Goal: Task Accomplishment & Management: Manage account settings

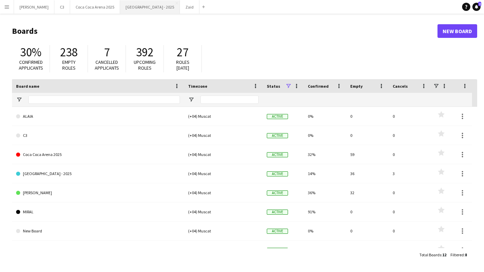
click at [120, 9] on button "[GEOGRAPHIC_DATA] - 2025 Close" at bounding box center [150, 6] width 60 height 13
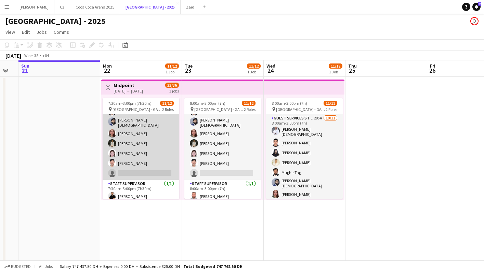
scroll to position [61, 0]
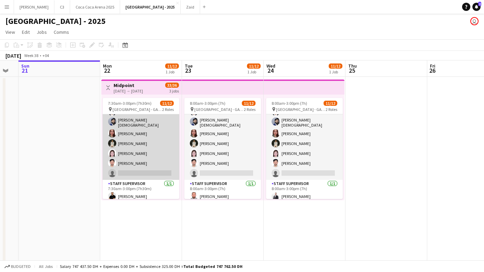
click at [146, 149] on app-card-role "Guest Services Staff 295A [DATE] 7:30am-3:00pm (7h30m) [PERSON_NAME] Muhammad […" at bounding box center [141, 117] width 77 height 126
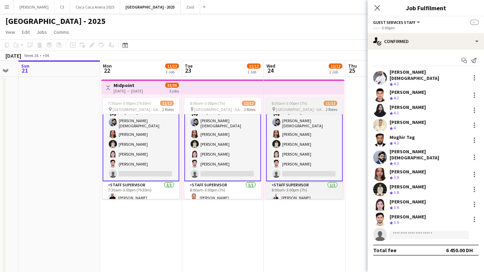
scroll to position [62, 0]
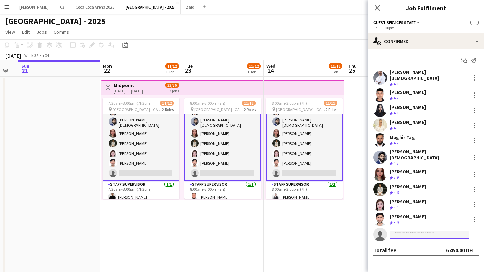
click at [402, 231] on input at bounding box center [428, 235] width 79 height 8
type input "******"
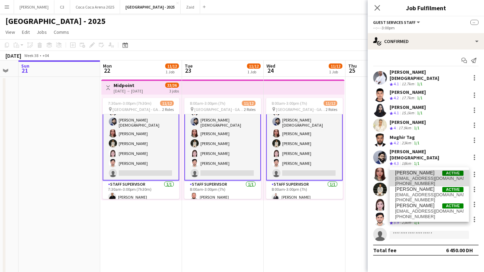
click at [424, 179] on span "[EMAIL_ADDRESS][DOMAIN_NAME]" at bounding box center [429, 178] width 68 height 5
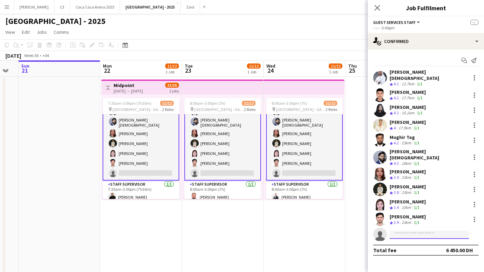
click at [414, 231] on input at bounding box center [428, 235] width 79 height 8
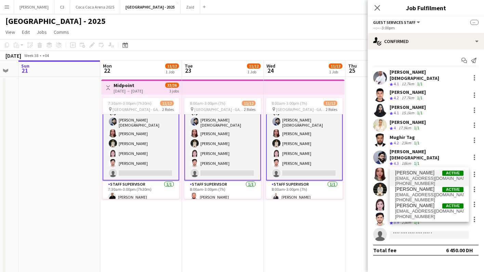
click at [425, 179] on span "[EMAIL_ADDRESS][DOMAIN_NAME]" at bounding box center [429, 178] width 68 height 5
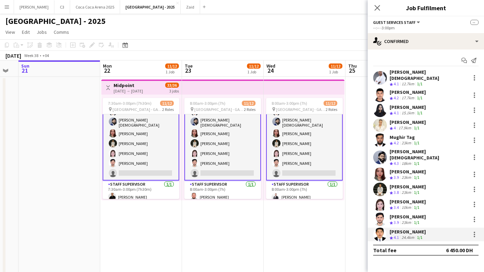
click at [411, 229] on div "[PERSON_NAME]" at bounding box center [407, 232] width 36 height 6
click at [378, 6] on icon at bounding box center [377, 7] width 6 height 6
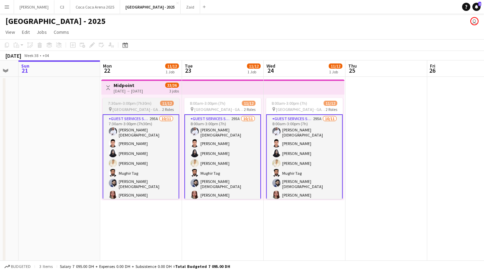
scroll to position [62, 0]
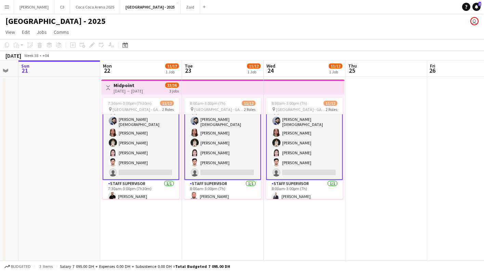
click at [153, 156] on app-card-role "Guest Services Staff 295A [DATE] 7:30am-3:00pm (7h30m) [PERSON_NAME] Muhammad […" at bounding box center [141, 116] width 77 height 128
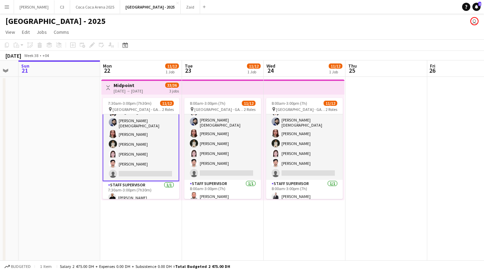
click at [153, 156] on app-card-role "Guest Services Staff 295A [DATE] 7:30am-3:00pm (7h30m) [PERSON_NAME] Muhammad […" at bounding box center [141, 118] width 77 height 128
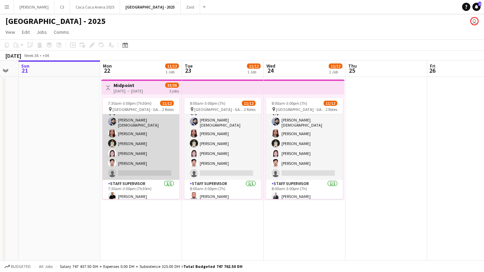
scroll to position [60, 0]
click at [139, 173] on app-card-role "Guest Services Staff 295A [DATE] 7:30am-3:00pm (7h30m) [PERSON_NAME] Muhammad […" at bounding box center [141, 117] width 77 height 126
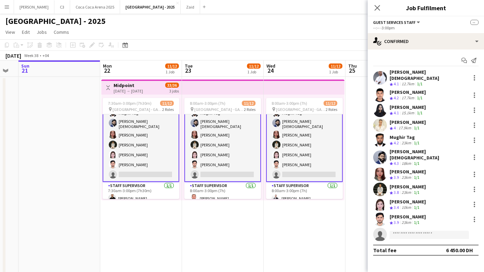
scroll to position [61, 0]
click at [396, 231] on input at bounding box center [428, 235] width 79 height 8
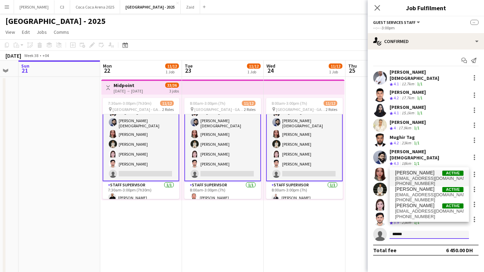
type input "******"
click at [420, 172] on span "[PERSON_NAME]" at bounding box center [414, 173] width 39 height 6
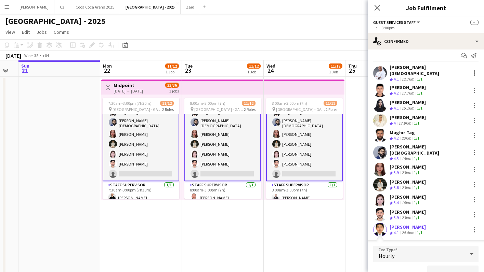
scroll to position [116, 0]
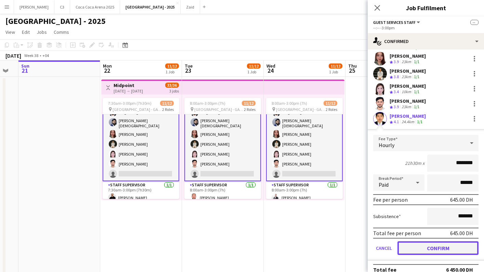
click at [430, 242] on button "Confirm" at bounding box center [437, 249] width 81 height 14
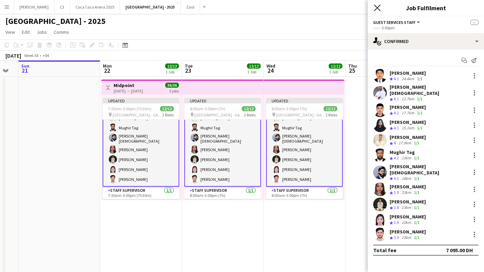
click at [377, 8] on icon at bounding box center [377, 7] width 6 height 6
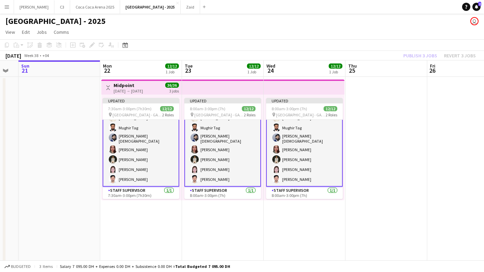
click at [150, 156] on app-card-role "Guest Services Staff [DATE] 7:30am-3:00pm (7h30m) [PERSON_NAME] [PERSON_NAME] M…" at bounding box center [141, 123] width 77 height 128
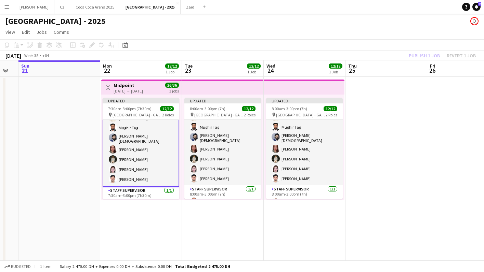
scroll to position [60, 0]
click at [155, 155] on app-card-role "Guest Services Staff [DATE] 7:30am-3:00pm (7h30m) [PERSON_NAME] [PERSON_NAME] M…" at bounding box center [141, 124] width 77 height 128
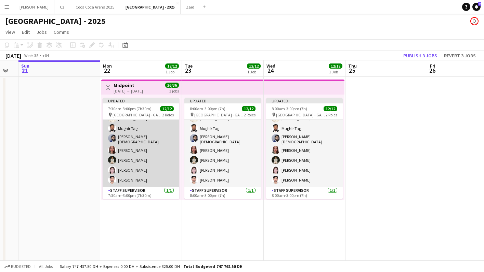
click at [155, 155] on app-card-role "Guest Services Staff [DATE] 7:30am-3:00pm (7h30m) [PERSON_NAME] [PERSON_NAME] M…" at bounding box center [141, 123] width 77 height 126
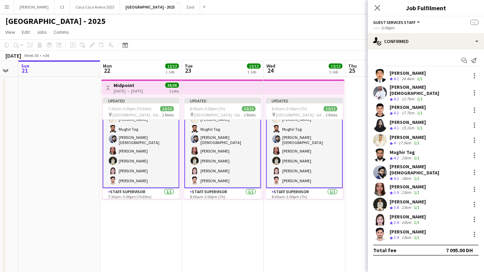
scroll to position [60, 0]
click at [472, 231] on div at bounding box center [474, 235] width 8 height 8
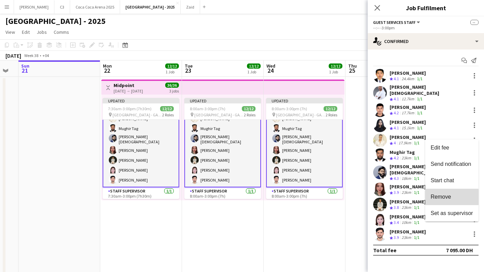
click at [450, 198] on span "Remove" at bounding box center [440, 197] width 21 height 6
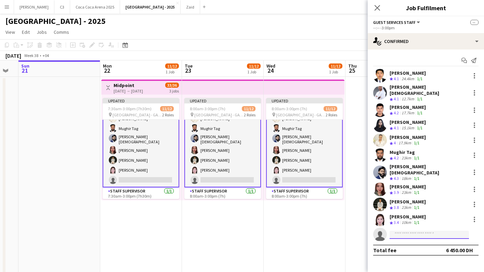
click at [413, 231] on input at bounding box center [428, 235] width 79 height 8
type input "*********"
click at [407, 244] on span "[PHONE_NUMBER]" at bounding box center [429, 246] width 68 height 5
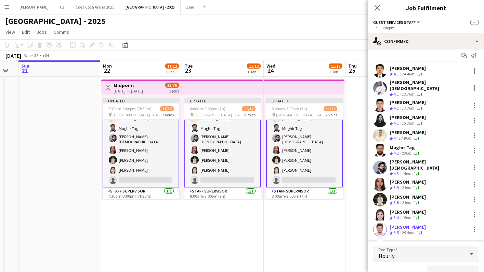
scroll to position [102, 0]
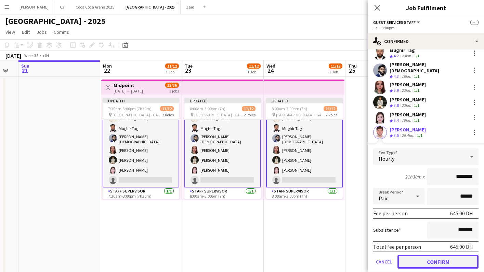
click at [412, 255] on button "Confirm" at bounding box center [437, 262] width 81 height 14
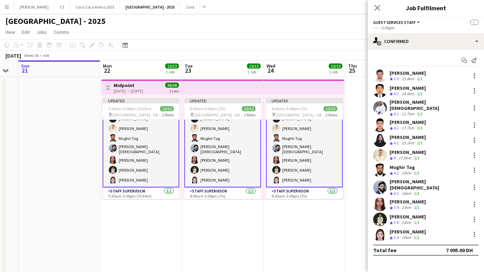
scroll to position [0, 0]
click at [315, 168] on app-card-role "Guest Services Staff [DATE] 8:00am-3:00pm (7h) [PERSON_NAME] Noorza [PERSON_NAM…" at bounding box center [304, 124] width 77 height 128
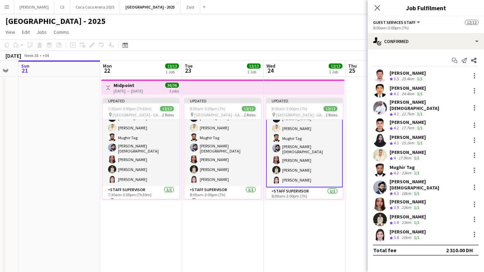
scroll to position [59, 0]
click at [473, 76] on div at bounding box center [473, 75] width 1 height 1
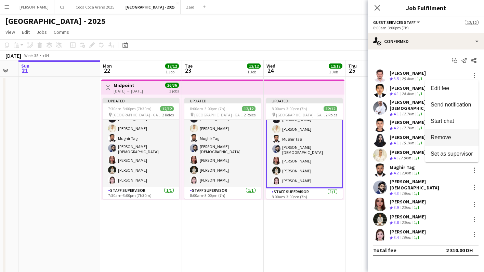
click at [453, 134] on button "Remove" at bounding box center [451, 138] width 53 height 16
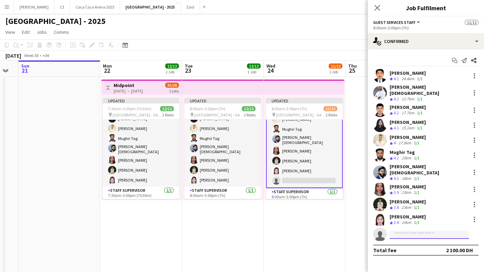
click at [416, 231] on input at bounding box center [428, 235] width 79 height 8
click at [418, 231] on input at bounding box center [428, 235] width 79 height 8
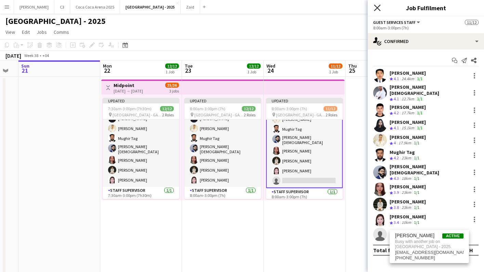
type input "******"
click at [378, 6] on icon at bounding box center [377, 7] width 6 height 6
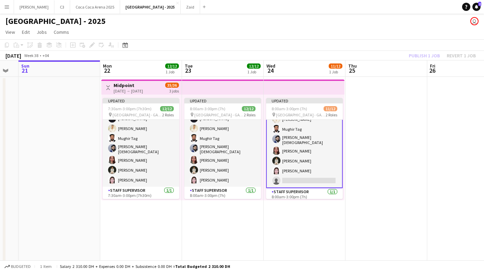
click at [430, 58] on div "Publish 1 job Revert 1 job" at bounding box center [441, 55] width 83 height 9
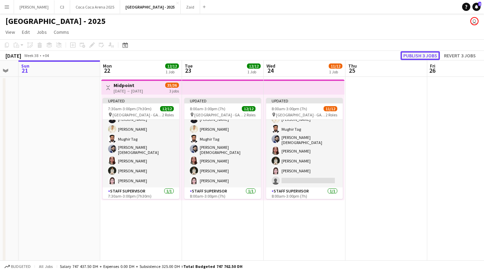
click at [430, 58] on button "Publish 3 jobs" at bounding box center [419, 55] width 39 height 9
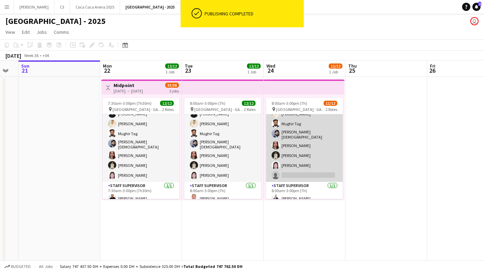
click at [310, 168] on app-card-role "Guest Services Staff 294A [DATE] 8:00am-3:00pm (7h) [PERSON_NAME] [PERSON_NAME]…" at bounding box center [304, 119] width 77 height 126
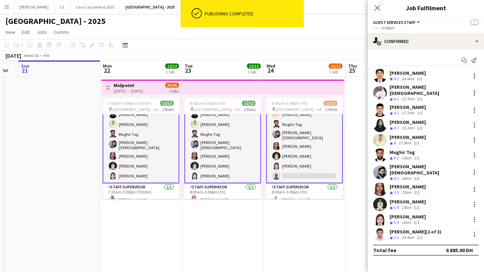
scroll to position [59, 0]
click at [310, 168] on app-card-role "Guest Services Staff 294A [DATE] 8:00am-3:00pm (7h) [PERSON_NAME] [PERSON_NAME]…" at bounding box center [304, 119] width 77 height 128
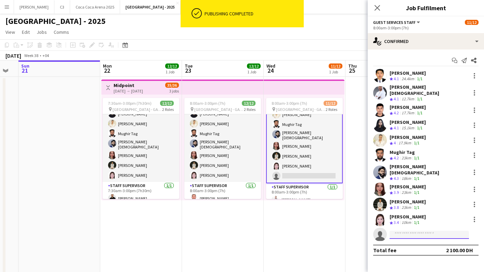
click at [411, 231] on input at bounding box center [428, 235] width 79 height 8
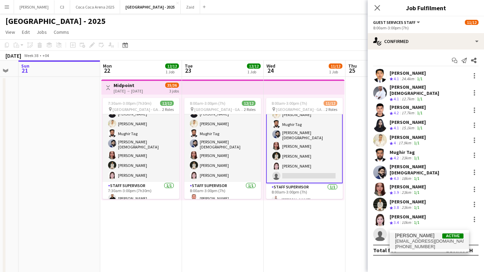
type input "******"
click at [406, 238] on span "[PERSON_NAME]" at bounding box center [414, 236] width 39 height 6
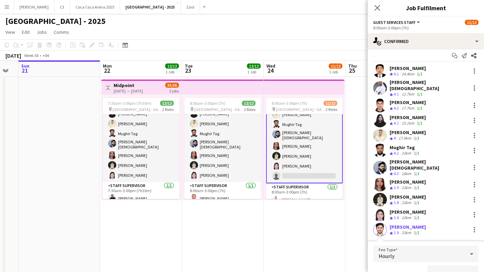
scroll to position [116, 0]
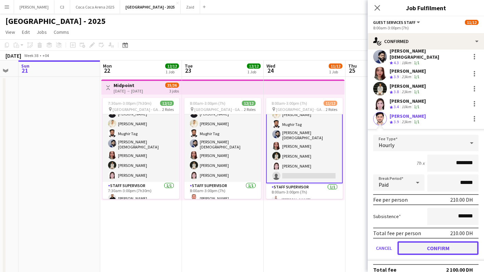
click at [421, 242] on button "Confirm" at bounding box center [437, 249] width 81 height 14
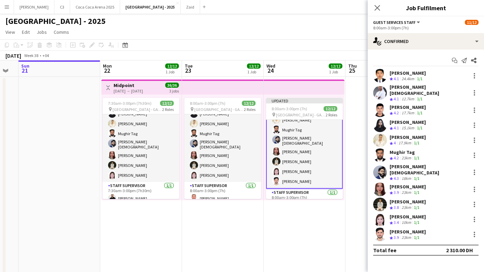
scroll to position [0, 0]
click at [376, 6] on icon "Close pop-in" at bounding box center [377, 7] width 6 height 6
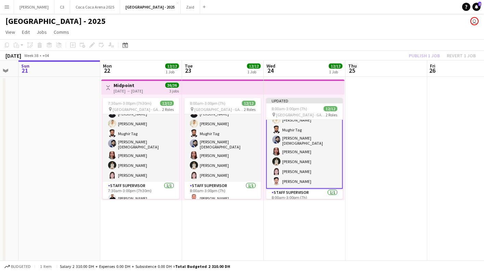
click at [417, 51] on app-toolbar "Copy Paste Paste Command V Paste with crew Command Shift V Paste linked Job [GE…" at bounding box center [242, 45] width 484 height 12
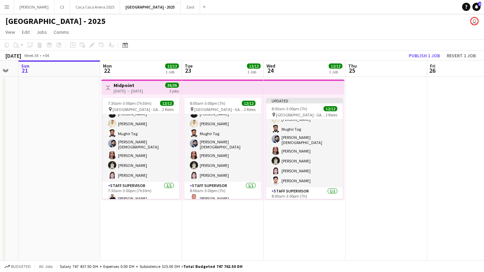
scroll to position [58, 0]
click at [417, 51] on app-toolbar "Copy Paste Paste Command V Paste with crew Command Shift V Paste linked Job [GE…" at bounding box center [242, 45] width 484 height 12
click at [419, 57] on button "Publish 1 job" at bounding box center [424, 55] width 37 height 9
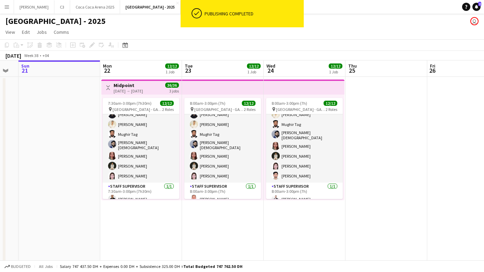
scroll to position [0, 0]
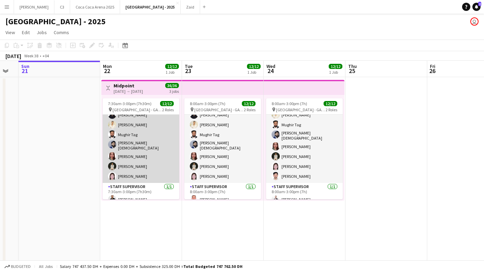
click at [137, 152] on app-card-role "Guest Services Staff [DATE] 7:30am-3:00pm (7h30m) [PERSON_NAME] Noorza [PERSON_…" at bounding box center [141, 120] width 77 height 126
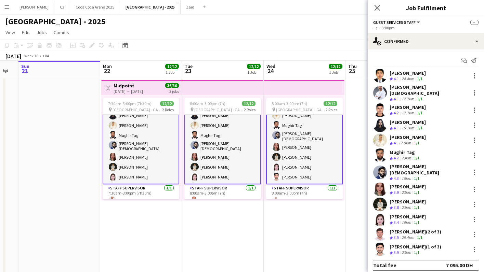
scroll to position [59, 0]
click at [379, 72] on app-user-avatar at bounding box center [380, 76] width 14 height 14
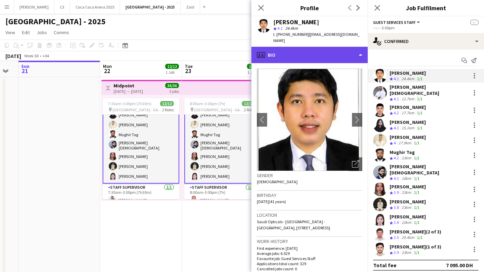
click at [291, 47] on div "profile Bio" at bounding box center [309, 55] width 116 height 16
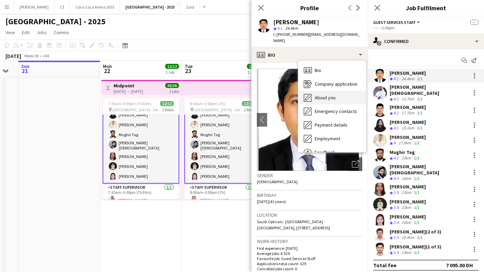
click at [316, 91] on div "About you About you" at bounding box center [332, 98] width 68 height 14
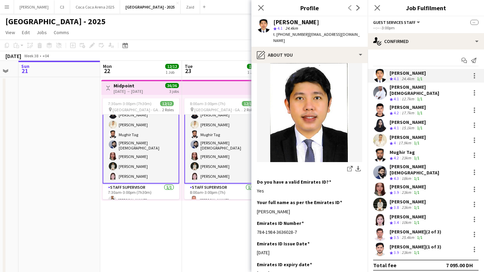
scroll to position [147, 0]
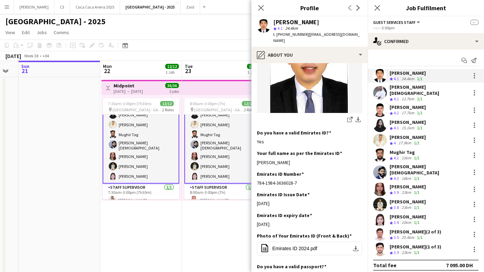
drag, startPoint x: 314, startPoint y: 158, endPoint x: 256, endPoint y: 157, distance: 58.4
click at [256, 157] on app-section-data-types "Bio Edit this field Experienced event professional skilled in event assistance,…" at bounding box center [309, 167] width 116 height 209
copy div "[PERSON_NAME]"
click at [380, 228] on app-user-avatar at bounding box center [380, 235] width 14 height 14
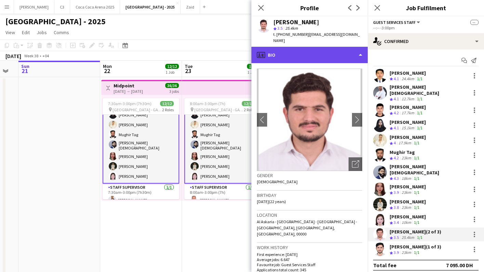
click at [314, 52] on div "profile Bio" at bounding box center [309, 55] width 116 height 16
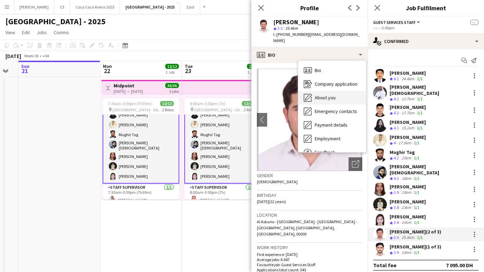
click at [324, 95] on span "About you" at bounding box center [324, 98] width 21 height 6
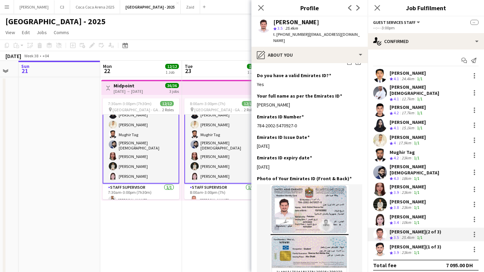
scroll to position [205, 0]
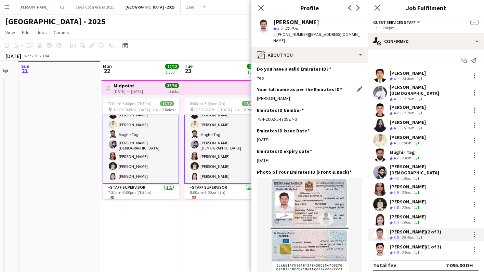
drag, startPoint x: 308, startPoint y: 94, endPoint x: 257, endPoint y: 94, distance: 50.9
click at [257, 95] on div "[PERSON_NAME]" at bounding box center [309, 98] width 105 height 6
copy div "[PERSON_NAME]"
click at [259, 9] on icon at bounding box center [260, 7] width 6 height 6
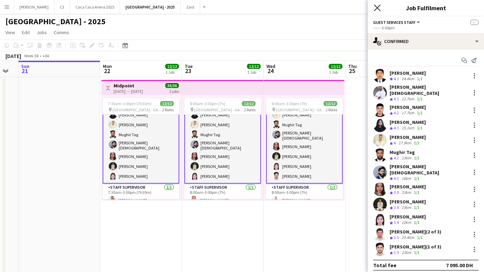
click at [378, 11] on icon "Close pop-in" at bounding box center [377, 7] width 6 height 6
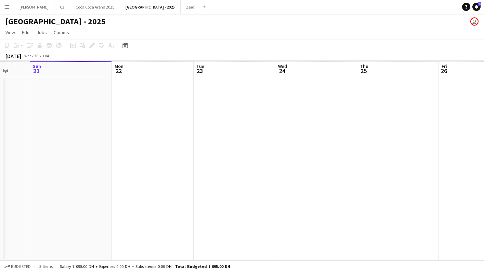
scroll to position [0, 178]
